Goal: Task Accomplishment & Management: Manage account settings

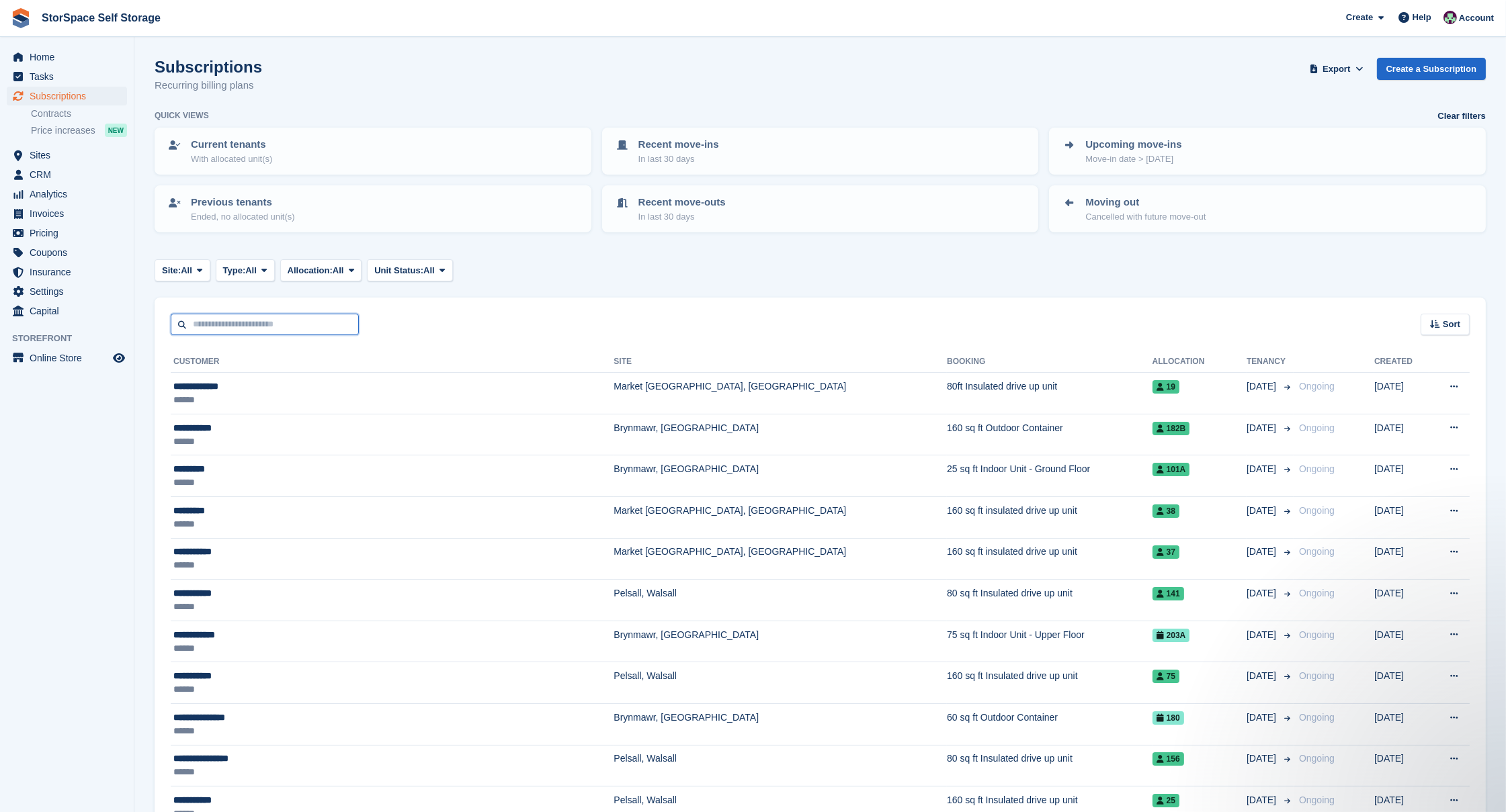
click at [274, 323] on input "text" at bounding box center [264, 325] width 188 height 22
type input "******"
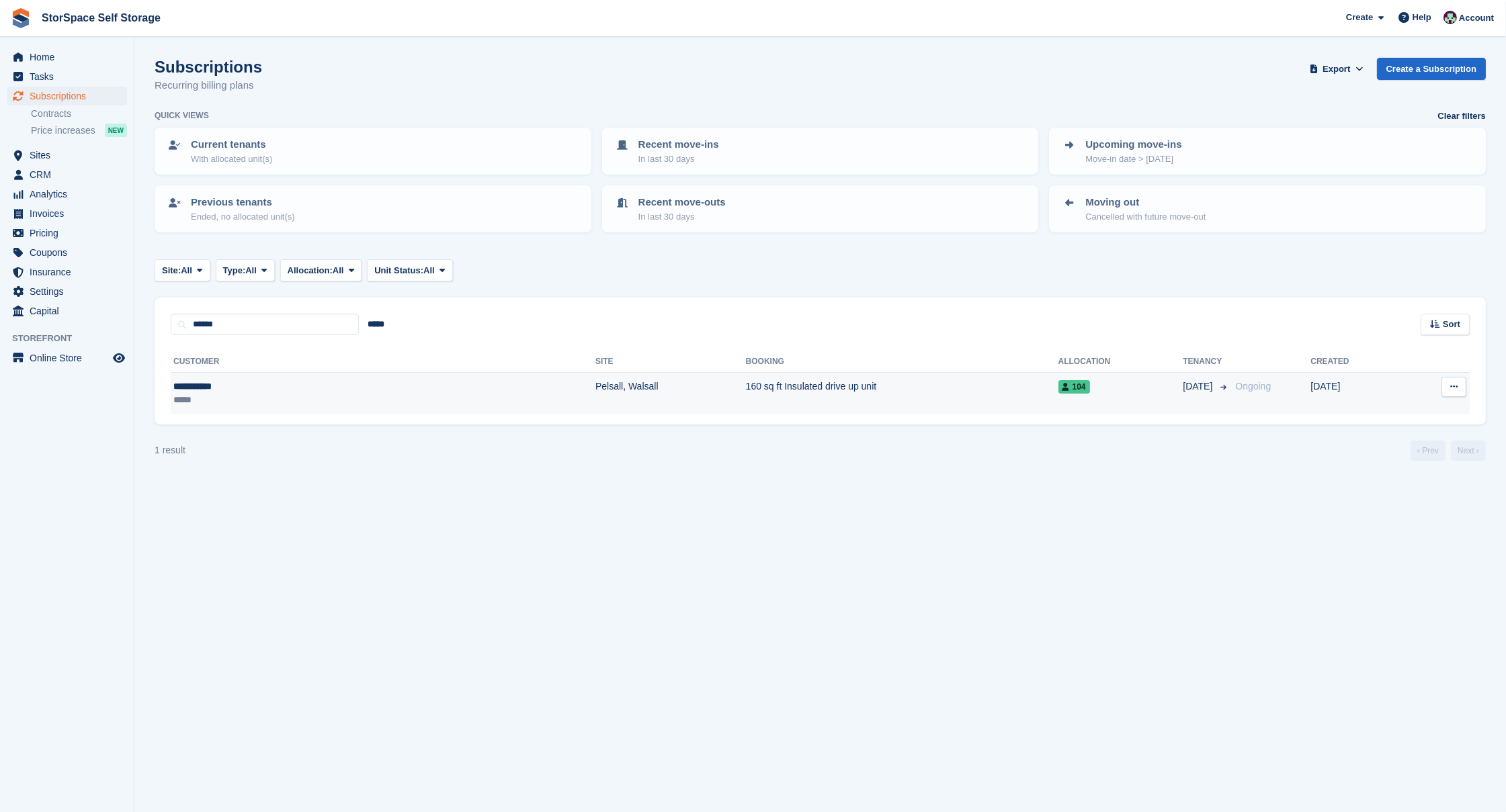
click at [229, 393] on div "*****" at bounding box center [260, 399] width 175 height 13
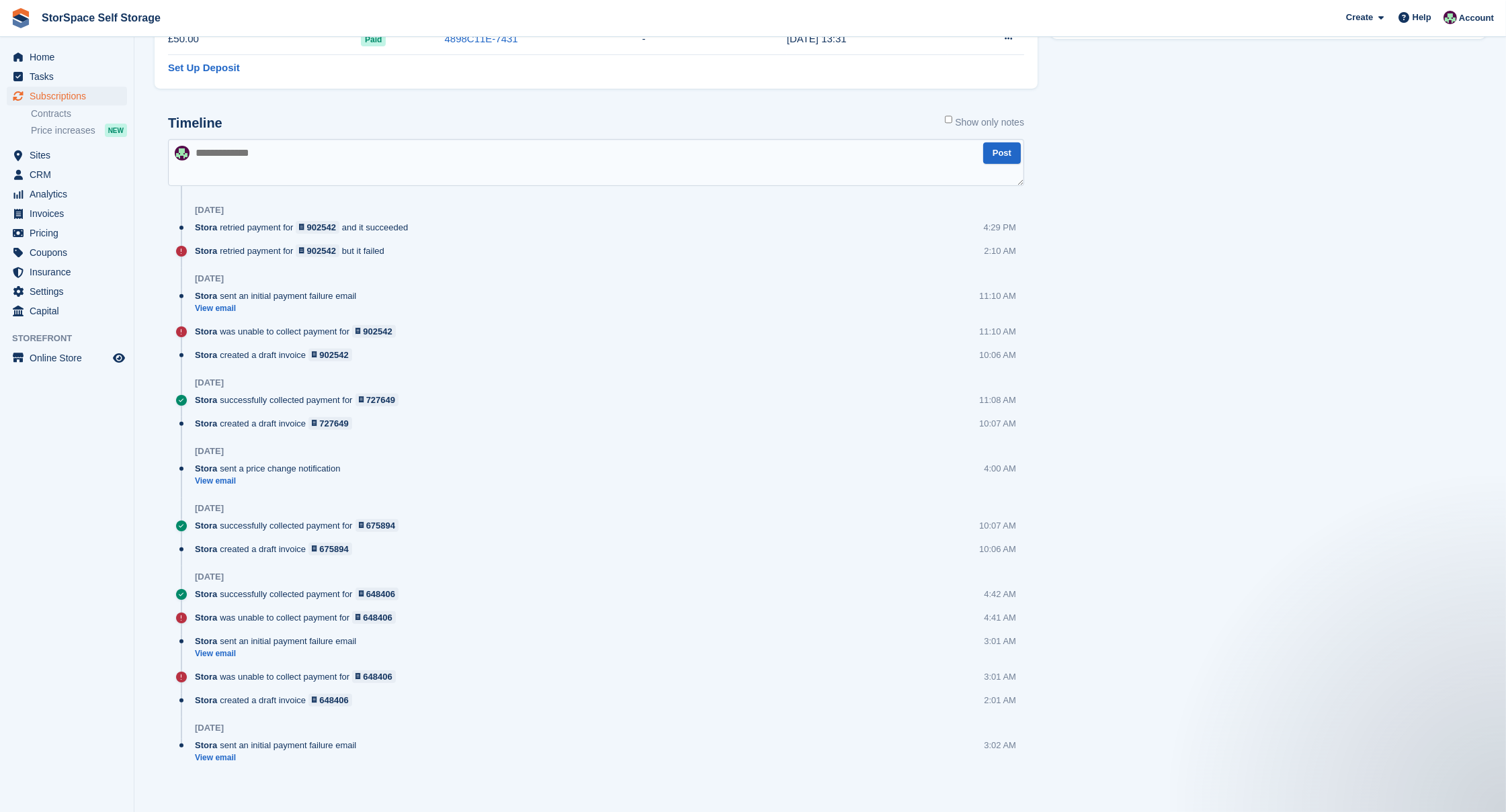
scroll to position [306, 0]
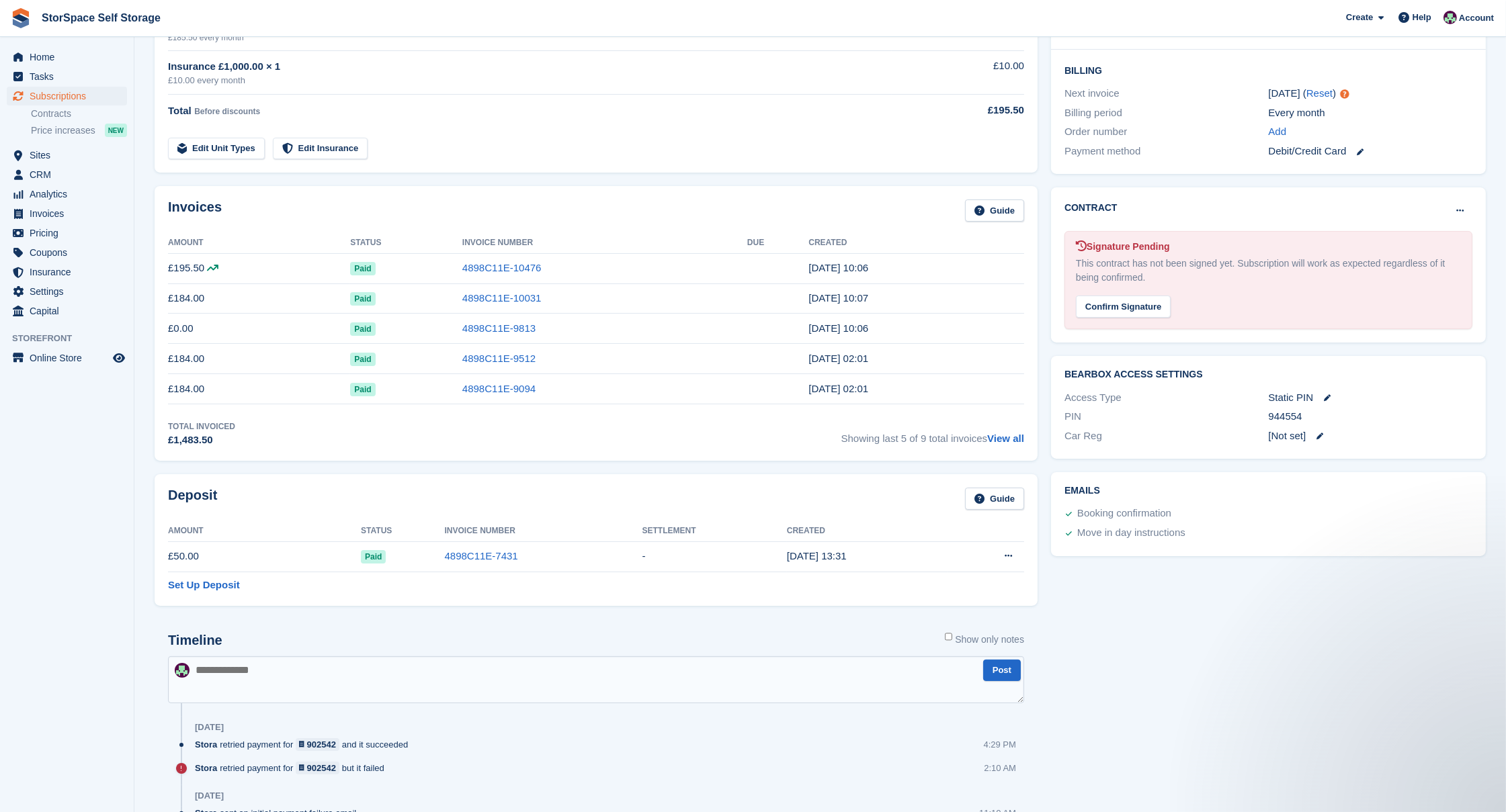
click at [436, 670] on textarea at bounding box center [596, 679] width 856 height 47
type textarea "**********"
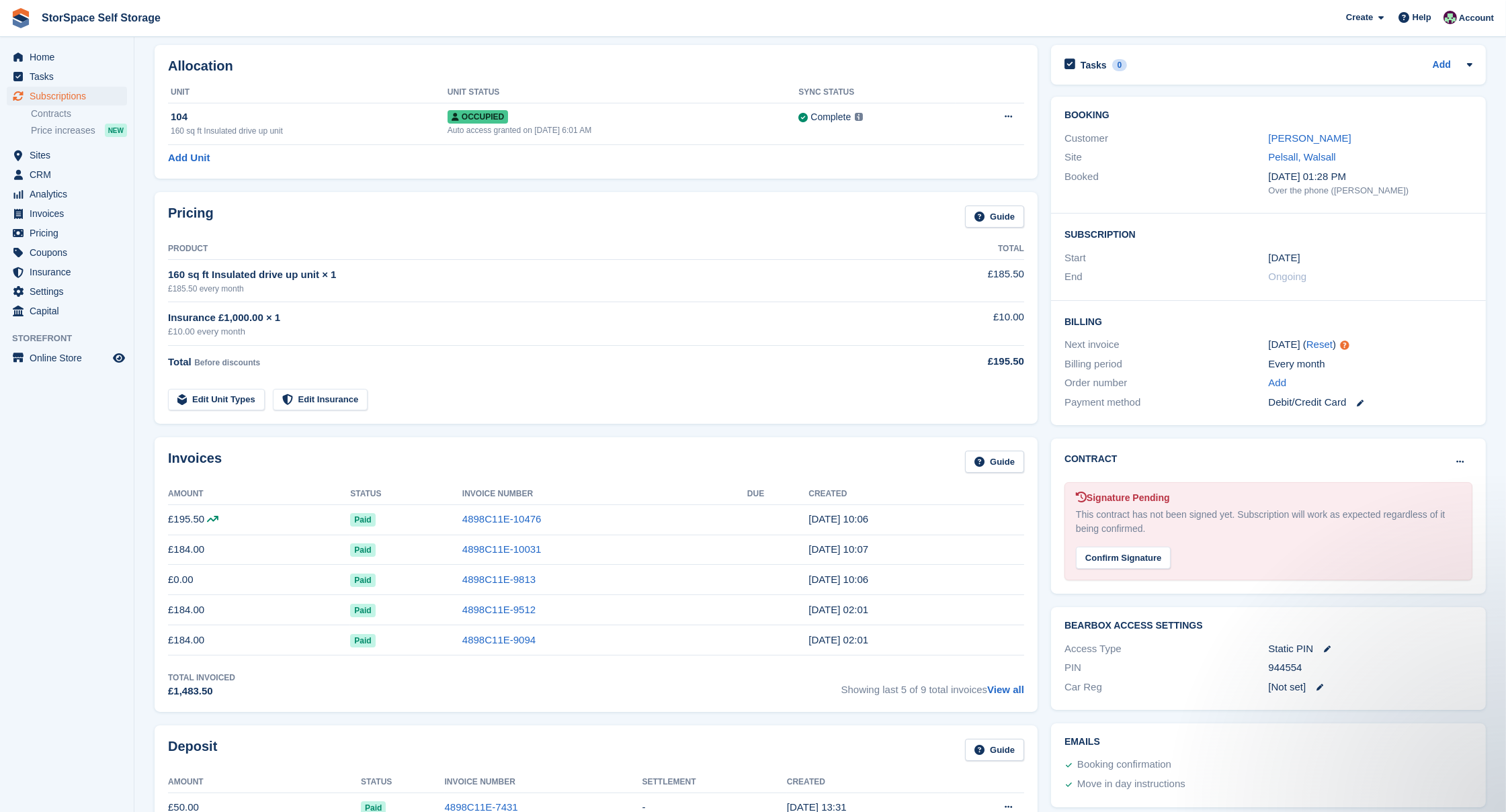
scroll to position [0, 0]
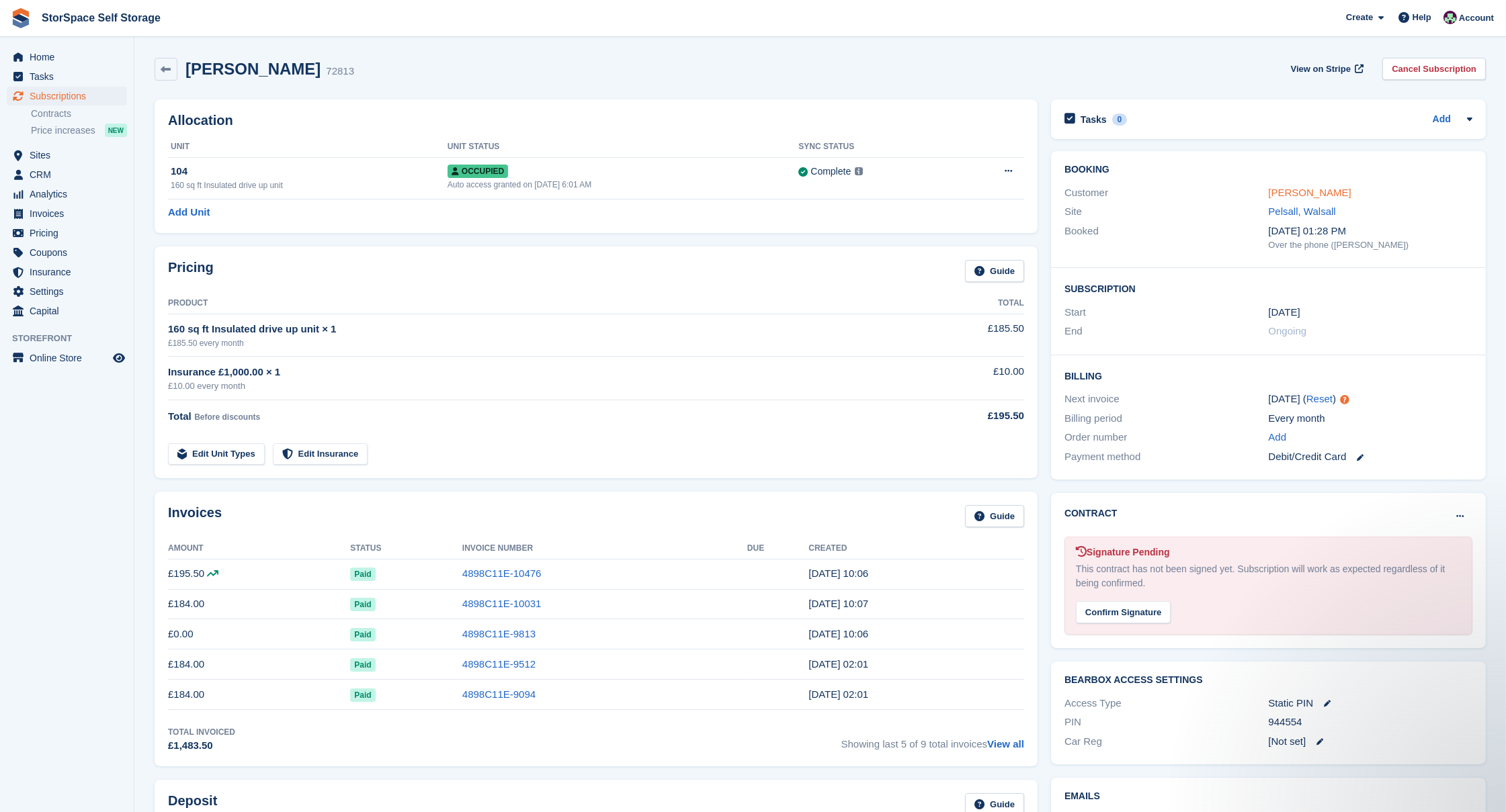
click at [1291, 188] on link "Kate Hutton" at bounding box center [1310, 193] width 83 height 11
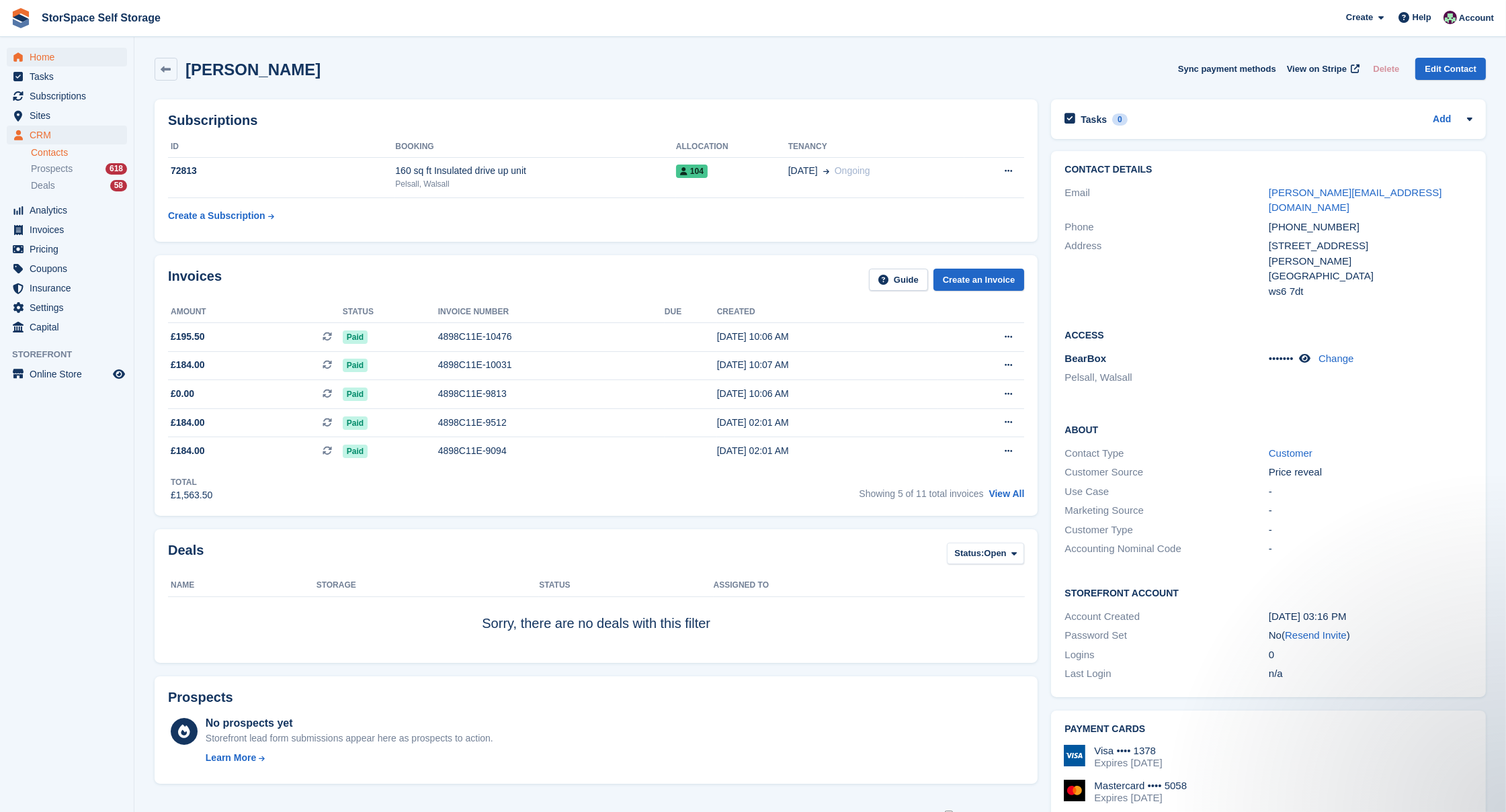
click at [60, 53] on span "Home" at bounding box center [70, 57] width 81 height 19
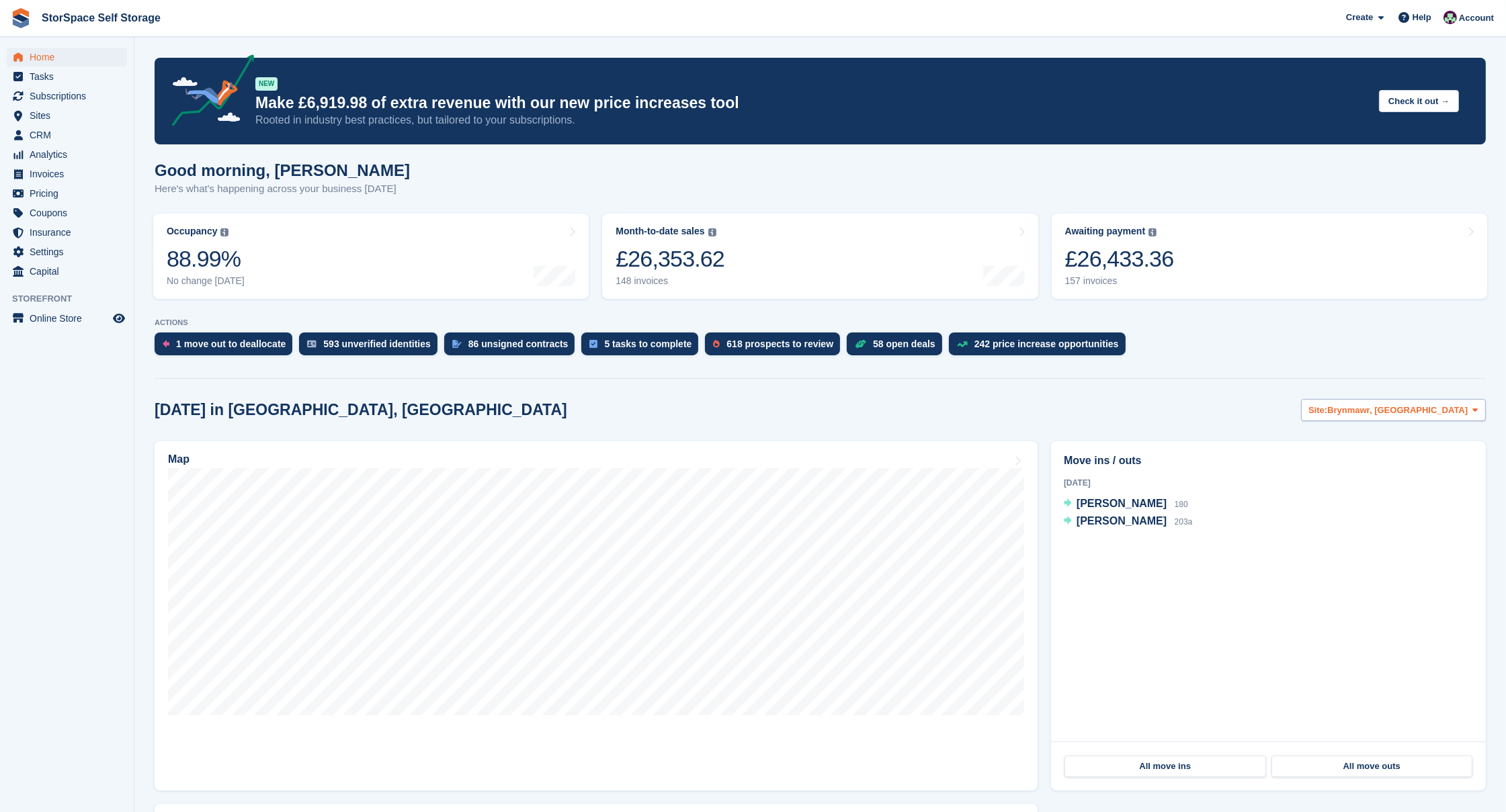
click at [1403, 411] on span "Brynmawr, [GEOGRAPHIC_DATA]" at bounding box center [1398, 410] width 141 height 13
click at [1395, 461] on link "Pelsall, Walsall" at bounding box center [1346, 466] width 265 height 24
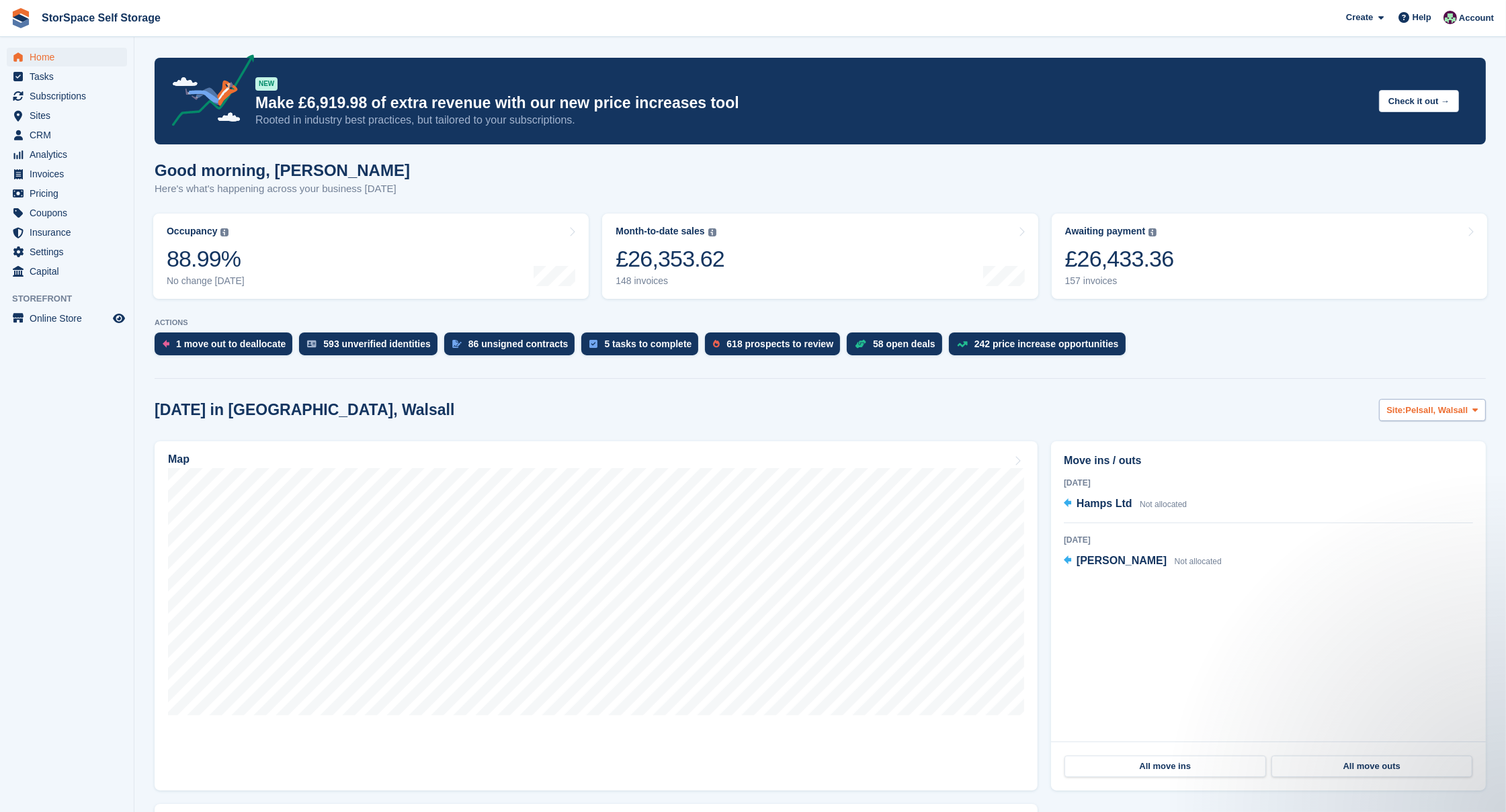
click at [1419, 405] on span "Pelsall, Walsall" at bounding box center [1437, 410] width 63 height 13
click at [1409, 487] on link "Market [GEOGRAPHIC_DATA], [GEOGRAPHIC_DATA]" at bounding box center [1346, 490] width 265 height 24
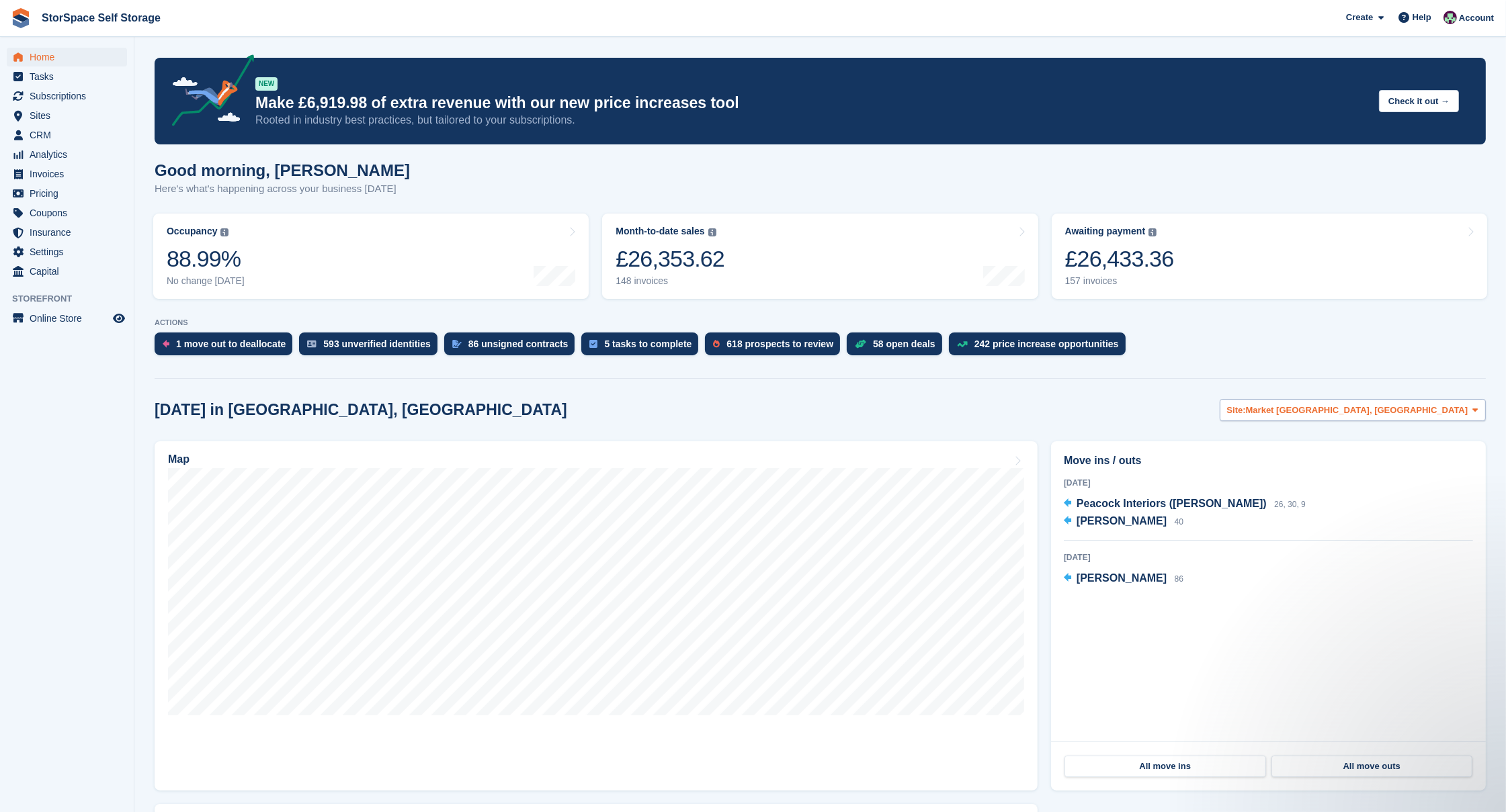
click at [1403, 406] on span "Market [GEOGRAPHIC_DATA], [GEOGRAPHIC_DATA]" at bounding box center [1357, 410] width 222 height 13
click at [1397, 440] on link "Brynmawr, [GEOGRAPHIC_DATA]" at bounding box center [1346, 442] width 265 height 24
click at [1412, 410] on span "Brynmawr, [GEOGRAPHIC_DATA]" at bounding box center [1398, 410] width 141 height 13
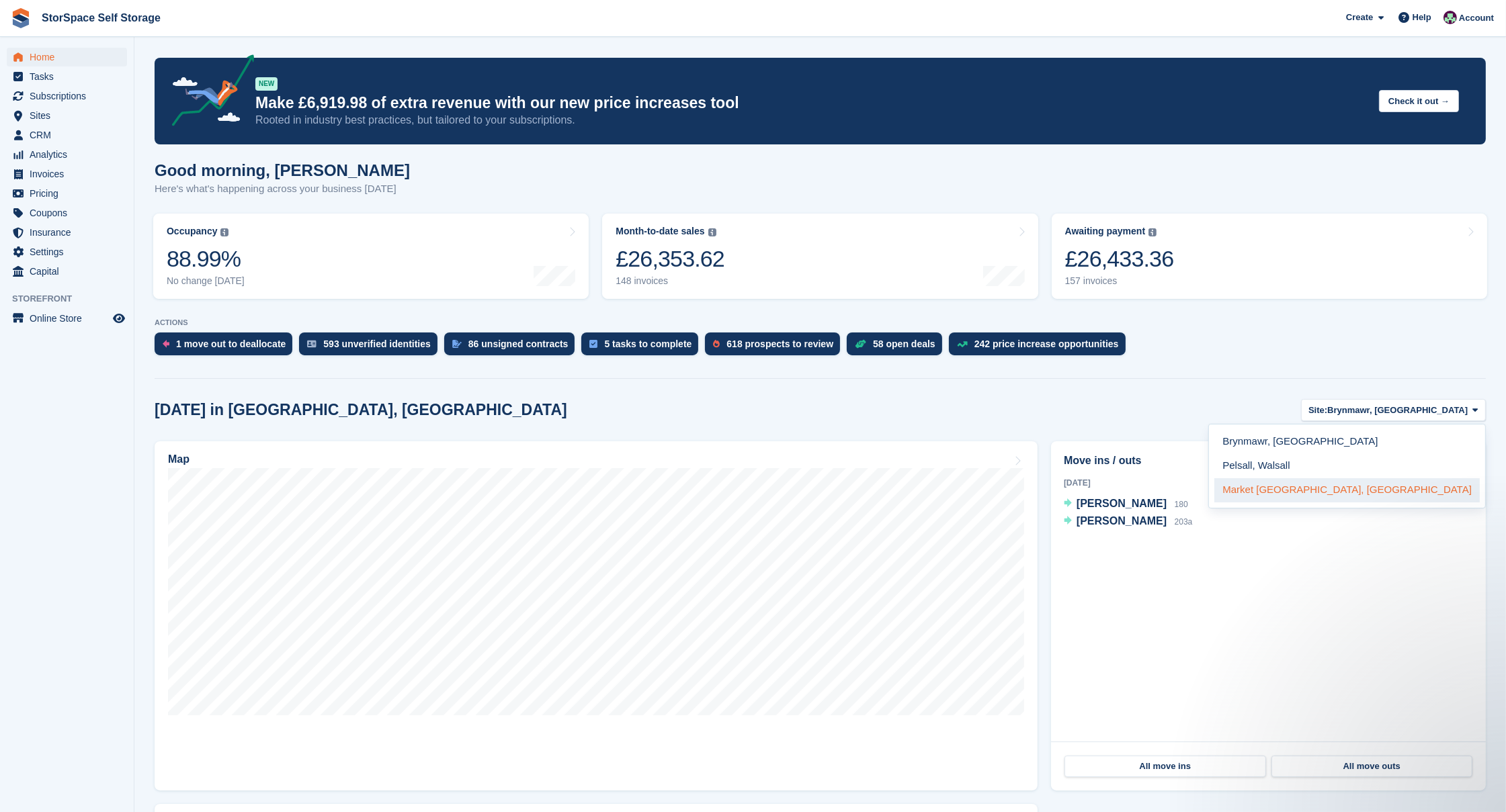
click at [1412, 479] on link "Market [GEOGRAPHIC_DATA], [GEOGRAPHIC_DATA]" at bounding box center [1346, 490] width 265 height 24
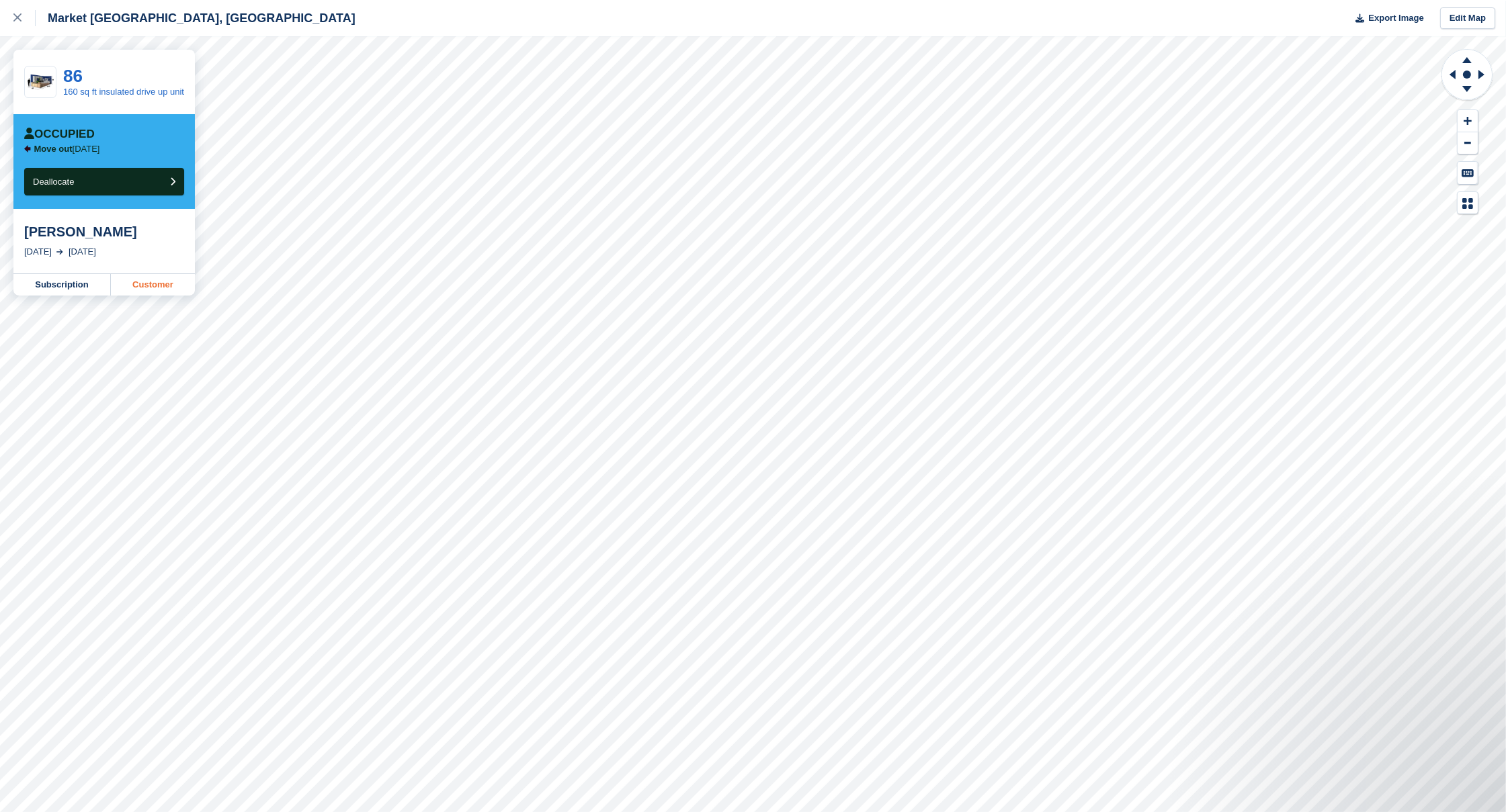
click at [151, 290] on link "Customer" at bounding box center [153, 285] width 84 height 22
click at [91, 191] on button "Deallocate" at bounding box center [103, 181] width 160 height 27
